Goal: Contribute content

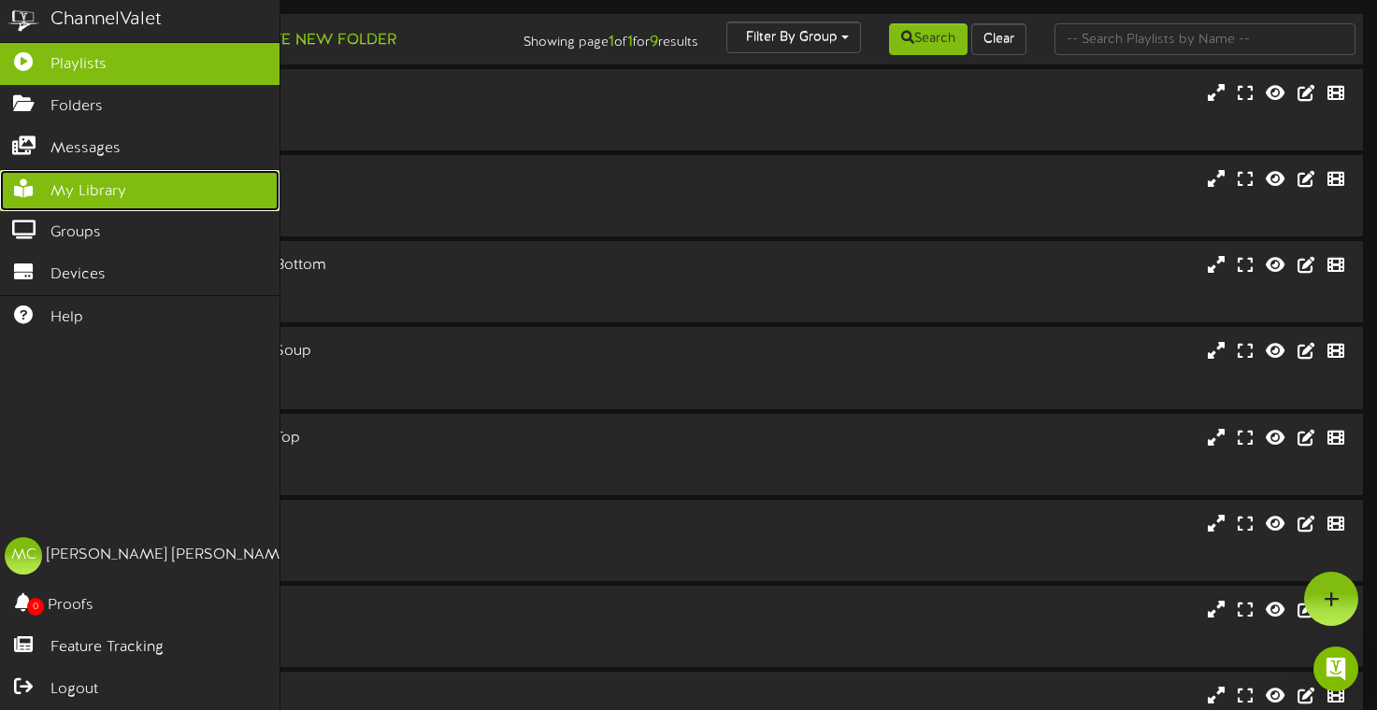
click at [60, 194] on span "My Library" at bounding box center [88, 191] width 76 height 21
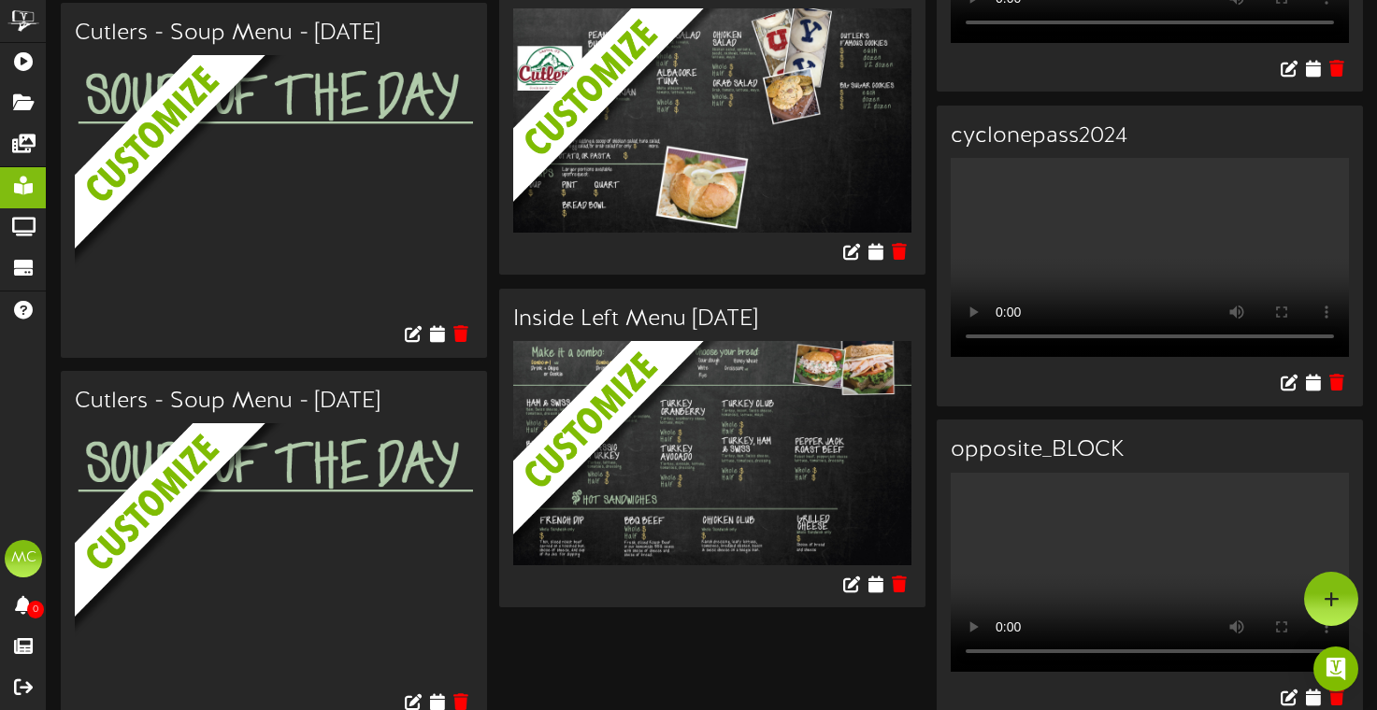
scroll to position [2948, 0]
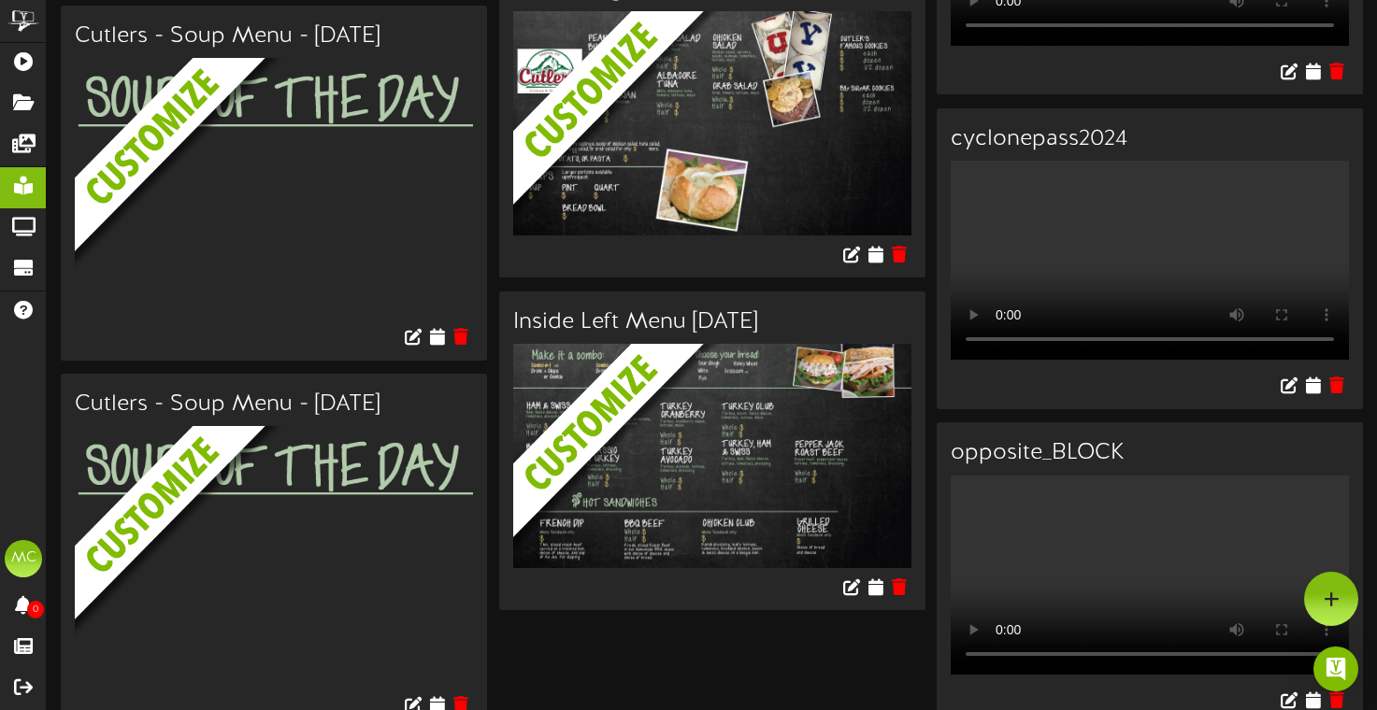
click at [1169, 339] on video "Your browser does not support HTML5 video." at bounding box center [1150, 260] width 398 height 199
click at [1054, 293] on video "Your browser does not support HTML5 video." at bounding box center [1150, 260] width 398 height 199
click at [1313, 395] on icon at bounding box center [1313, 385] width 18 height 21
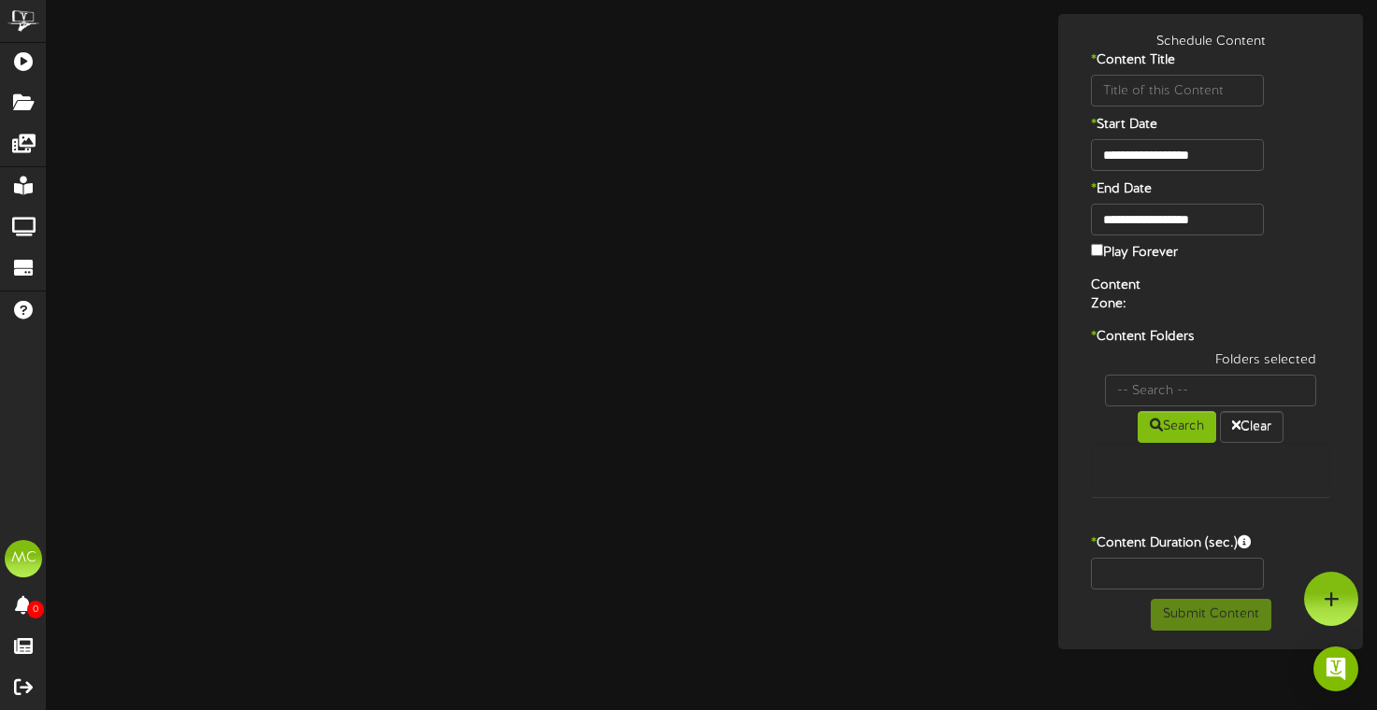
type input "cyclonepass2024"
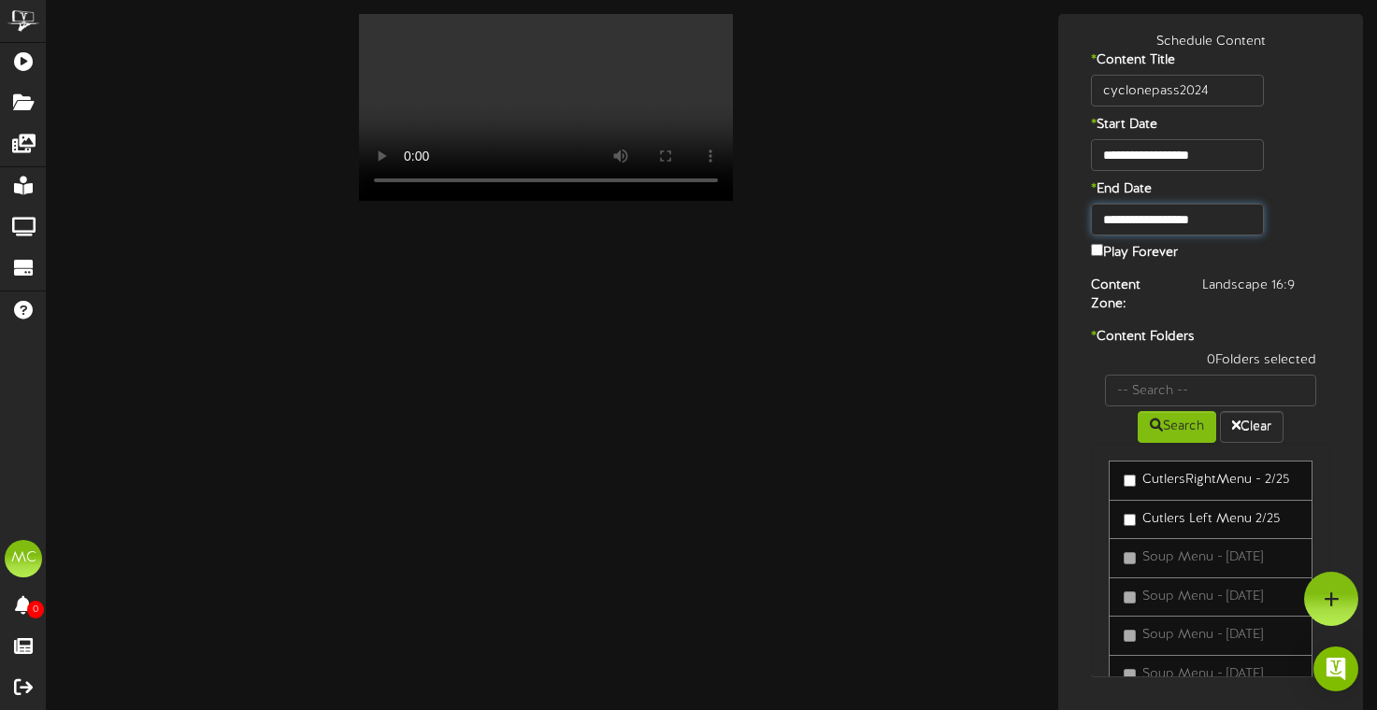
click at [1231, 221] on body "ChannelValet Playlists Folders Messages My Library Groups Devices Help MC [PERS…" at bounding box center [688, 401] width 1377 height 802
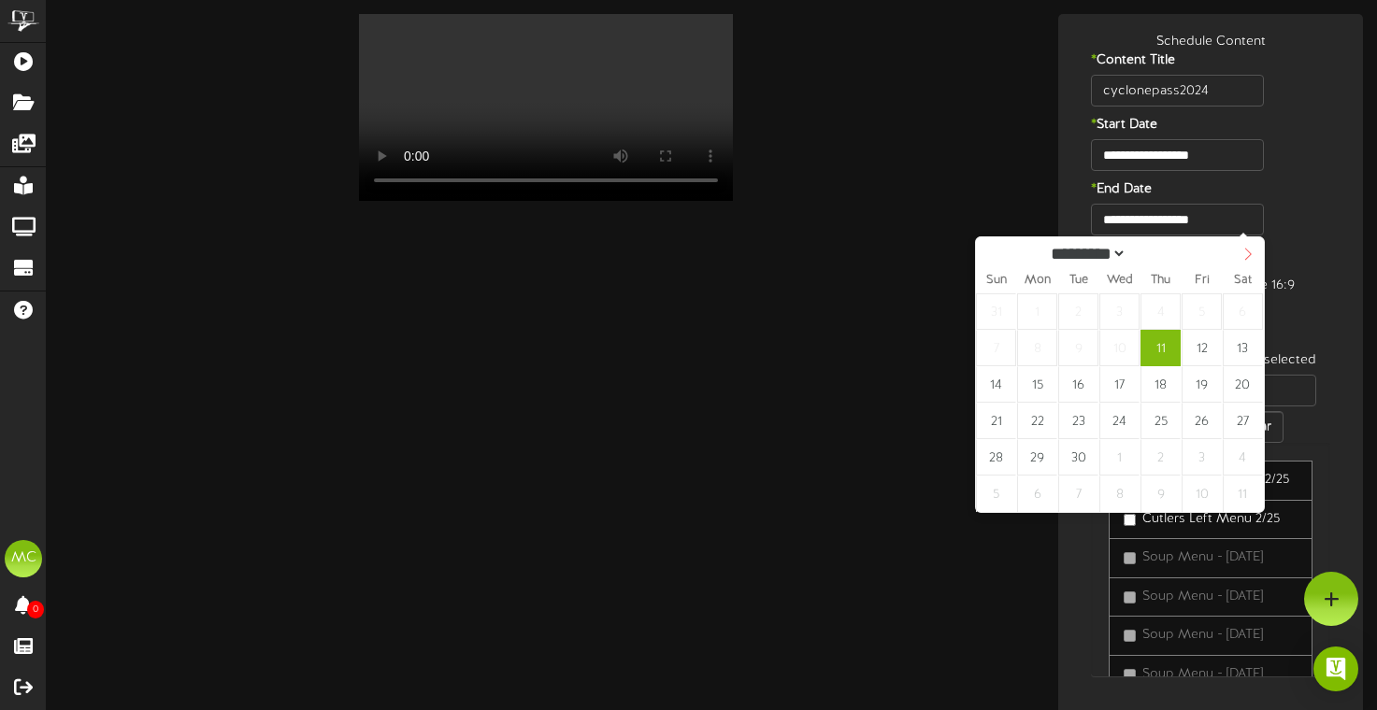
click at [1254, 255] on span at bounding box center [1248, 253] width 32 height 32
select select "*"
type input "**********"
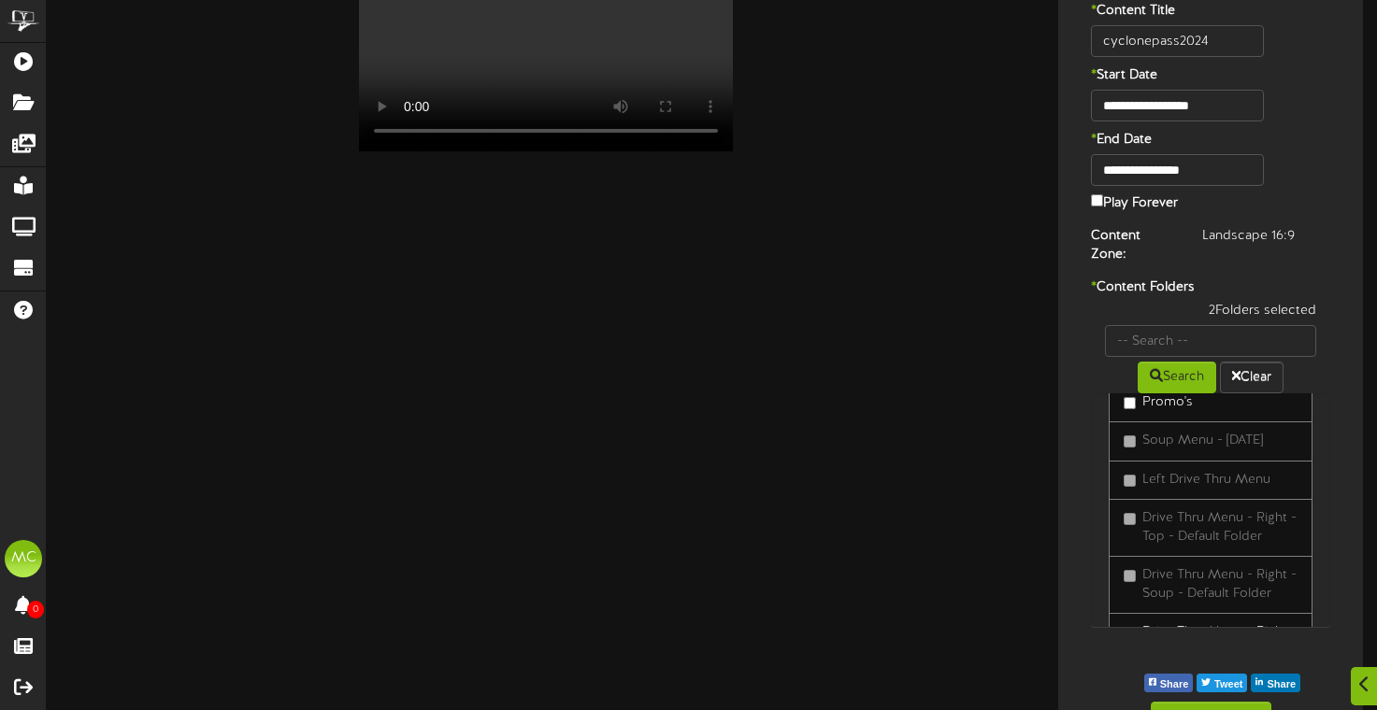
scroll to position [91, 0]
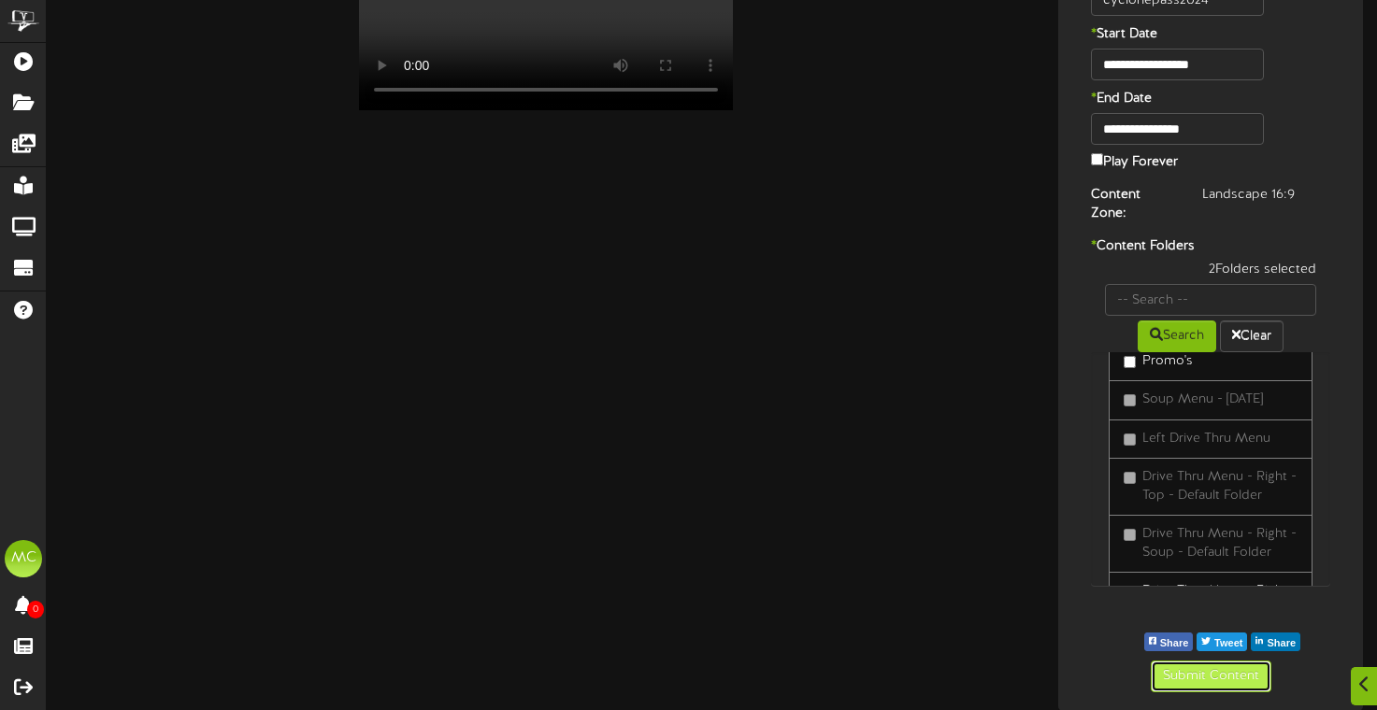
click at [1188, 679] on button "Submit Content" at bounding box center [1211, 677] width 121 height 32
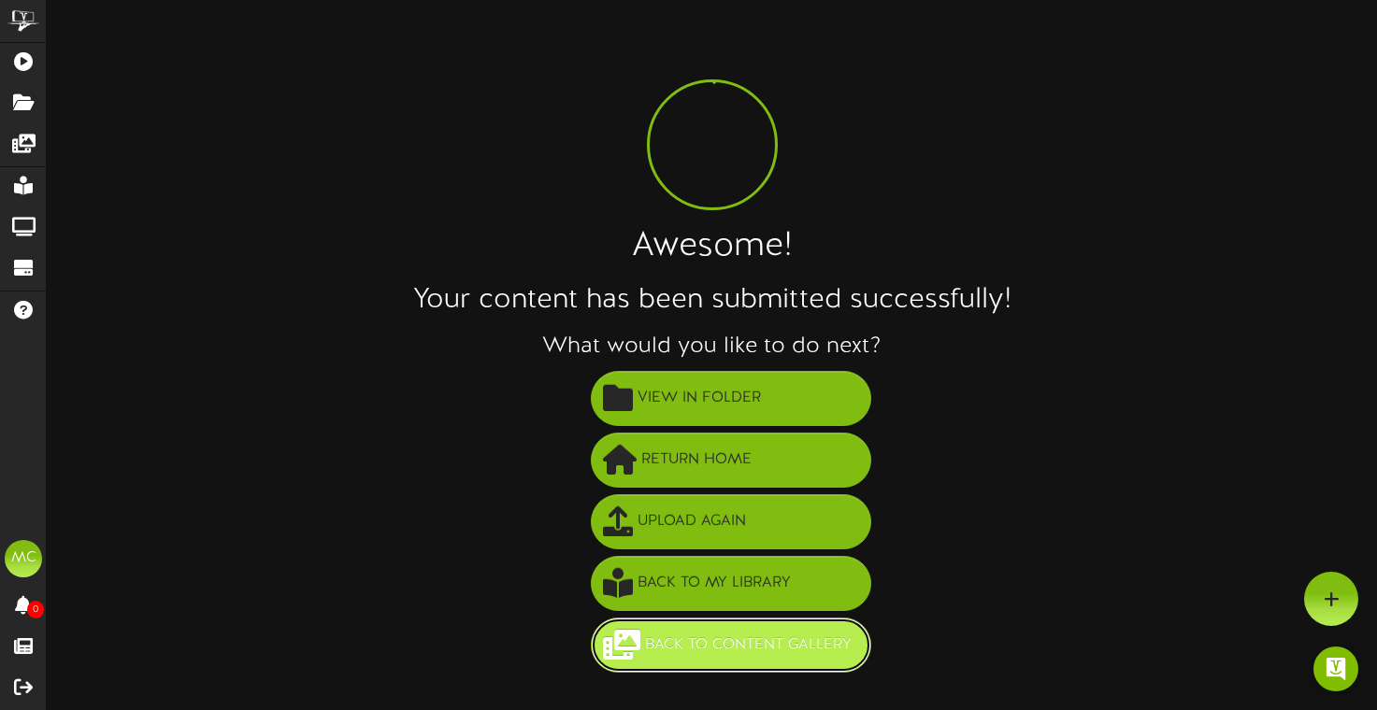
click at [719, 655] on span "Back to Content Gallery" at bounding box center [748, 645] width 216 height 31
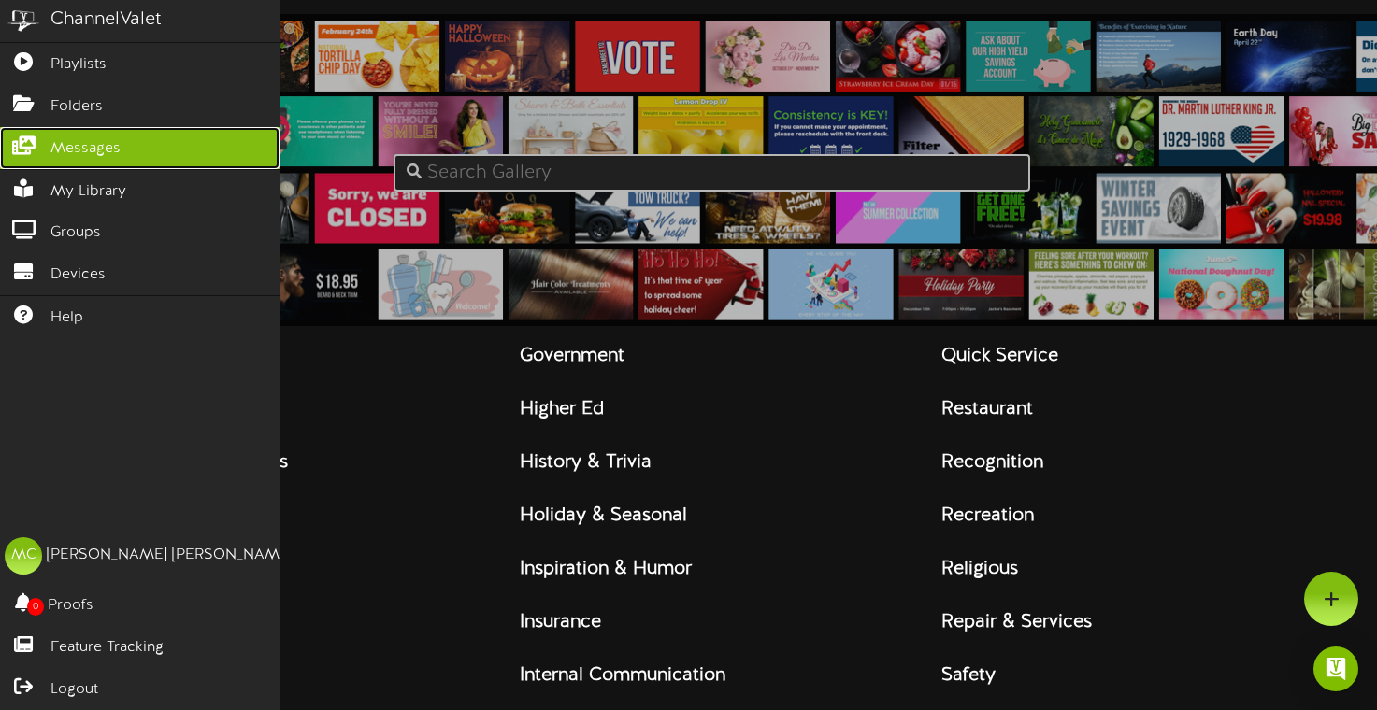
click at [53, 151] on span "Messages" at bounding box center [85, 148] width 70 height 21
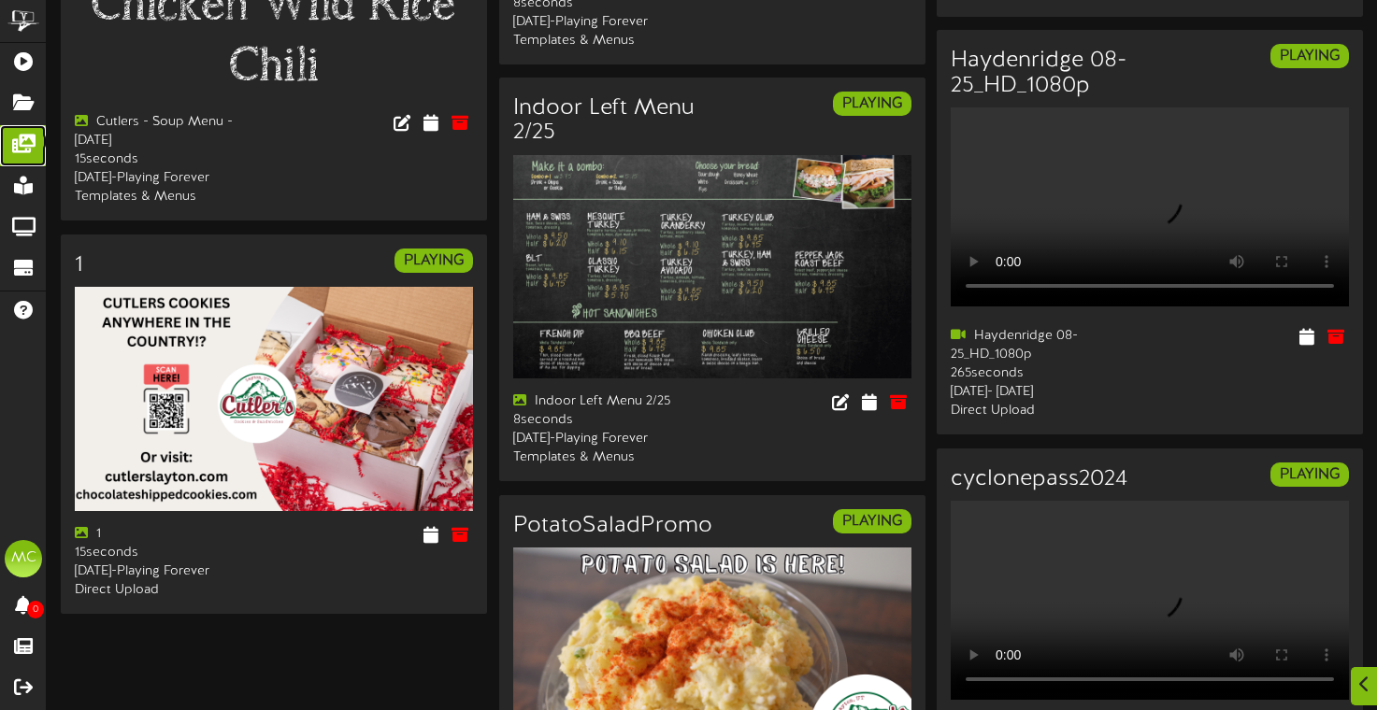
scroll to position [2731, 0]
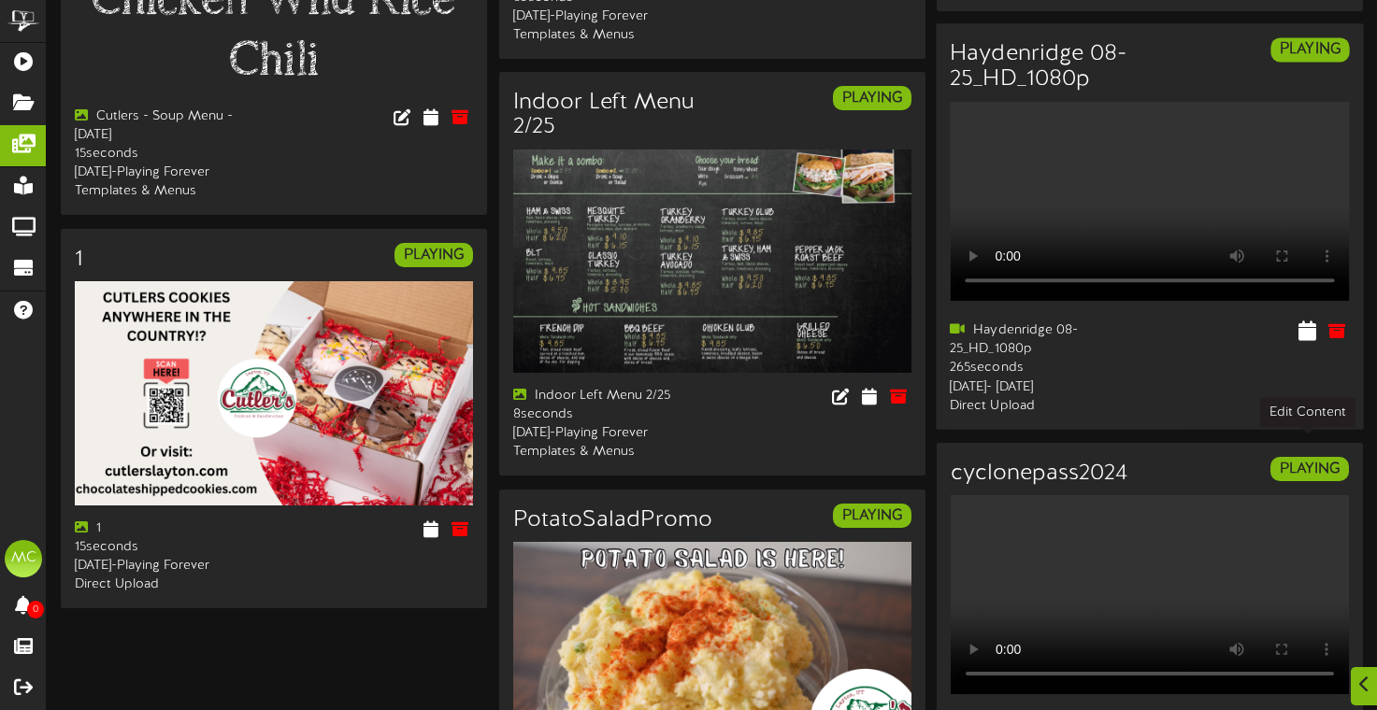
click at [1302, 341] on icon at bounding box center [1307, 331] width 18 height 21
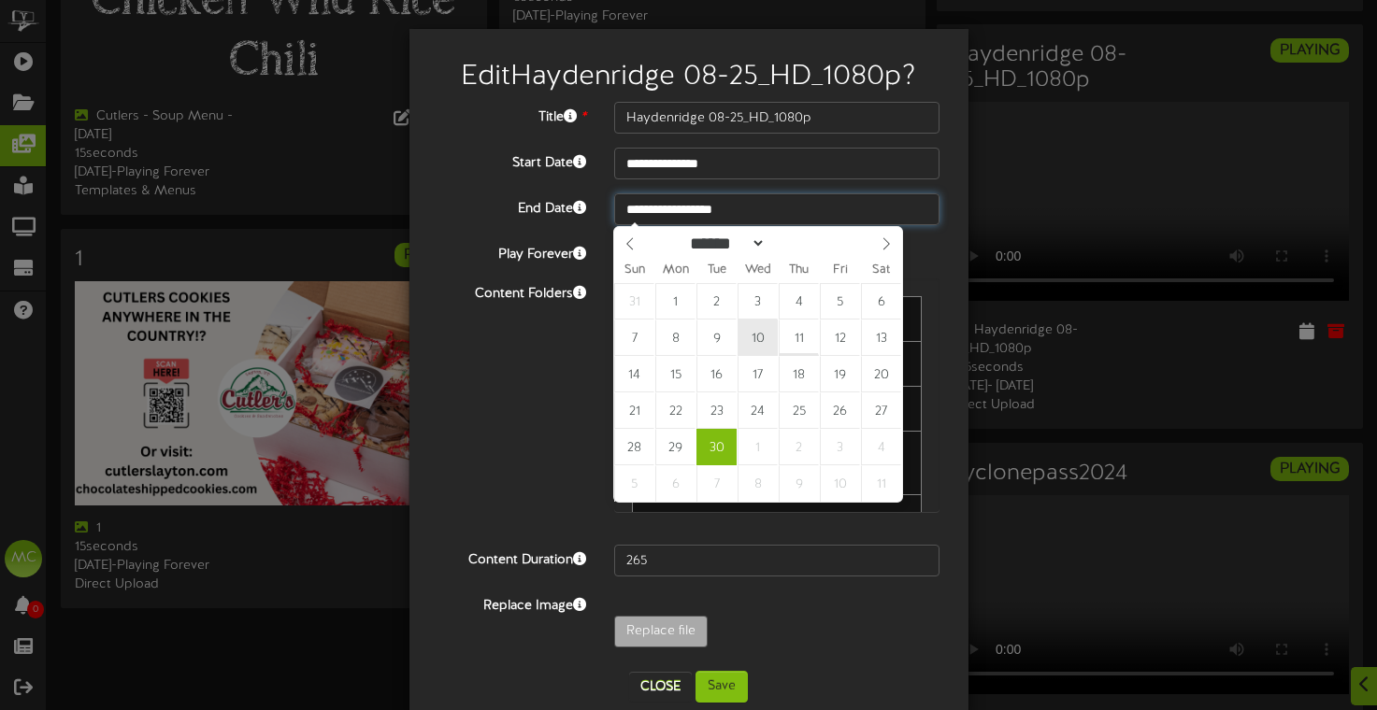
type input "**********"
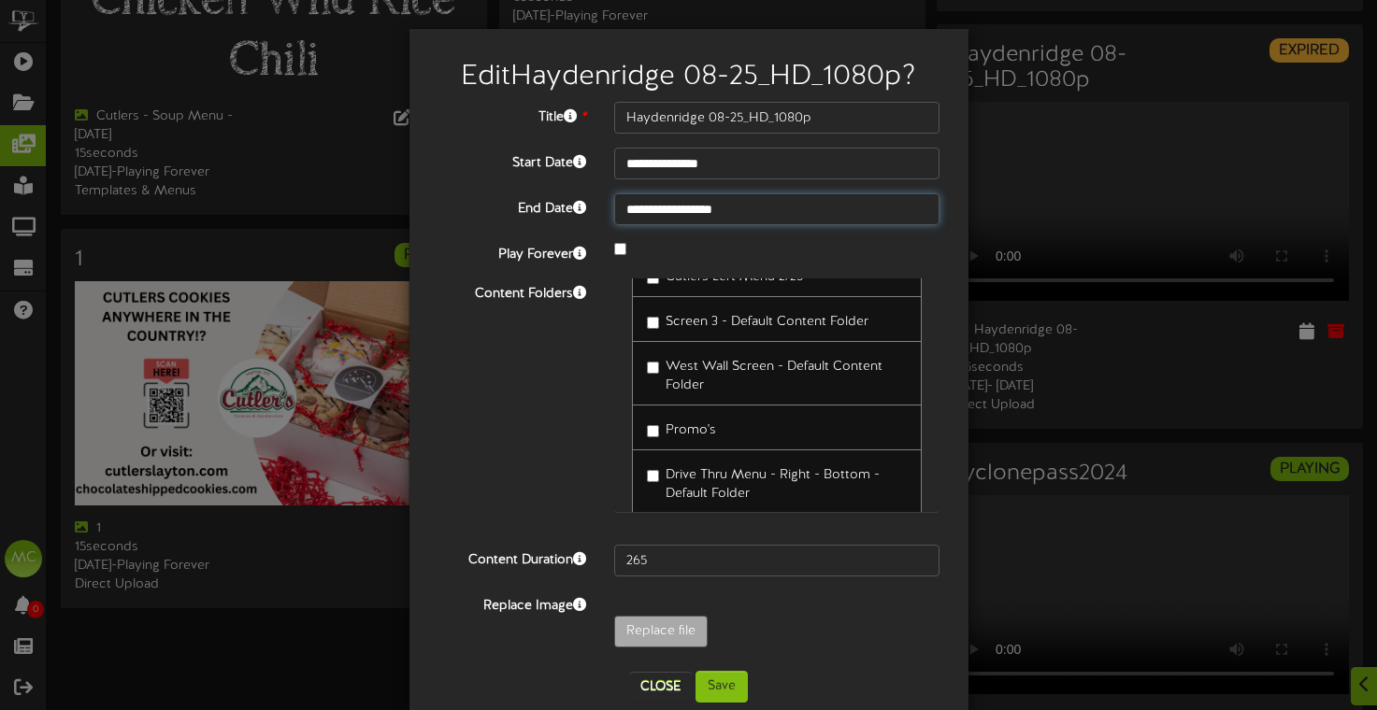
scroll to position [109, 0]
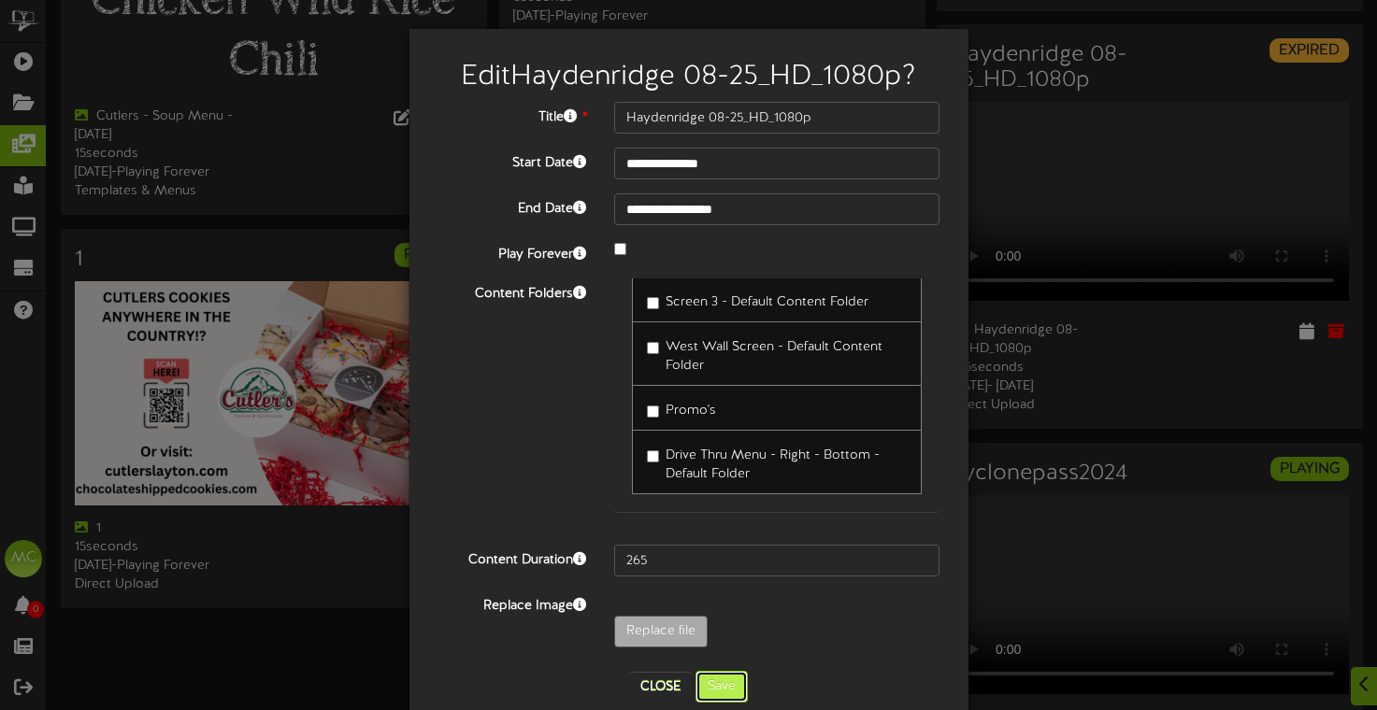
click at [725, 689] on button "Save" at bounding box center [721, 687] width 52 height 32
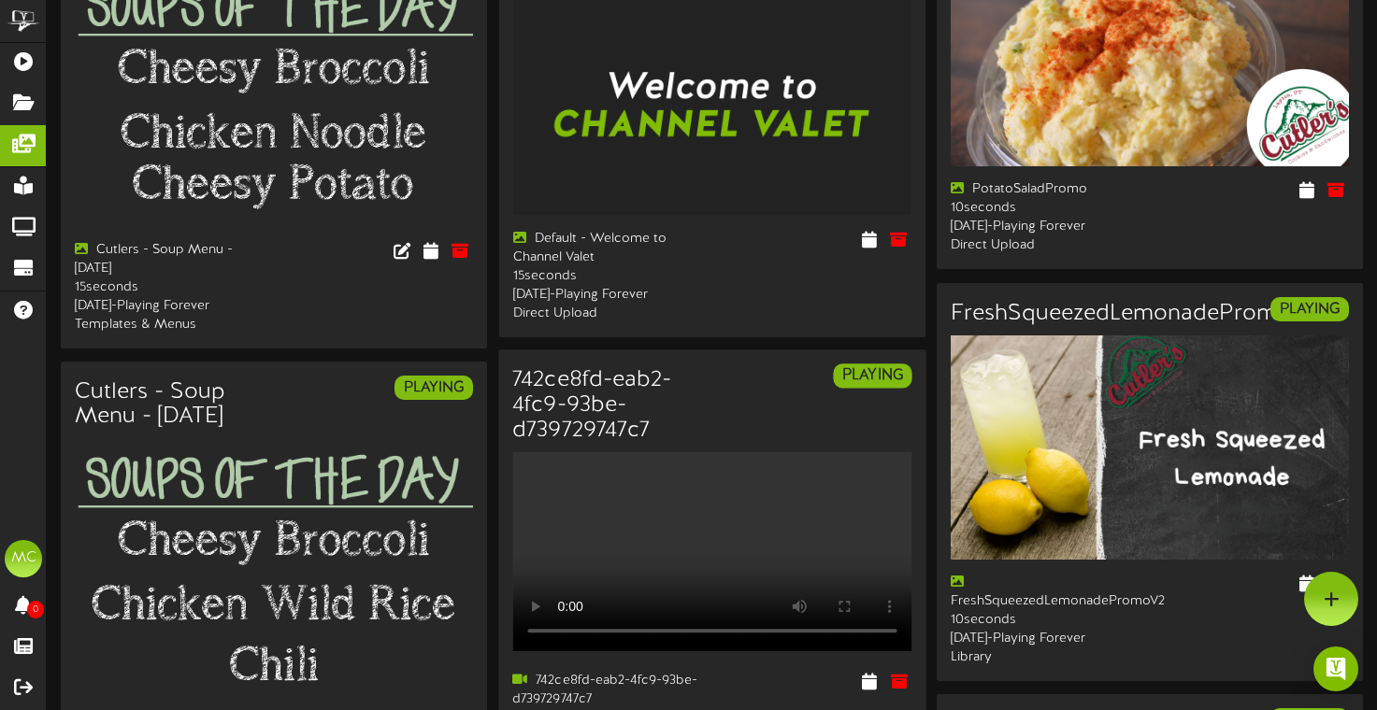
scroll to position [0, 0]
